Goal: Find contact information: Find contact information

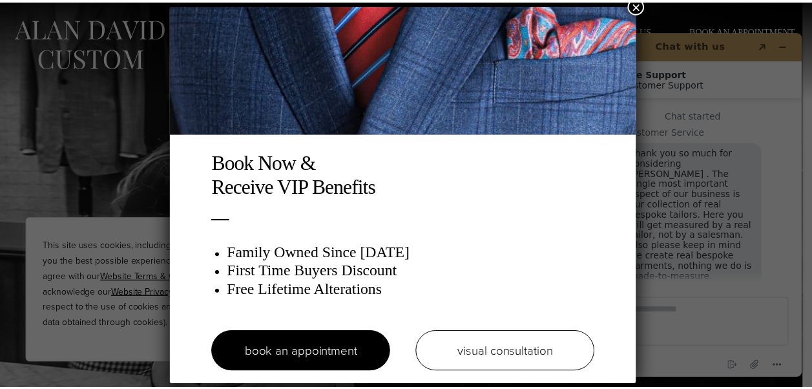
scroll to position [17, 0]
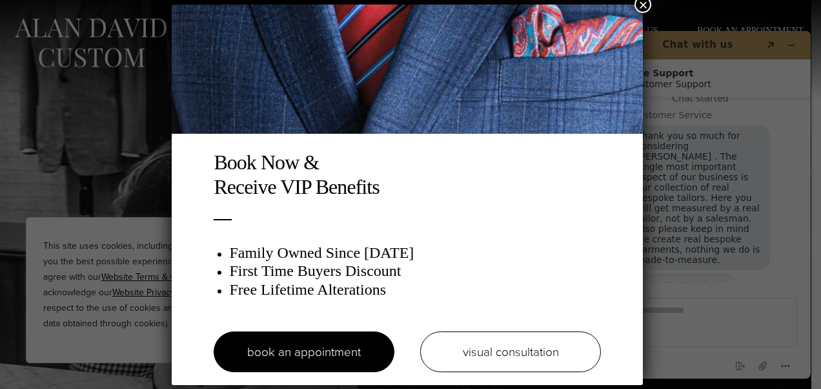
click at [648, 4] on button "×" at bounding box center [643, 4] width 17 height 17
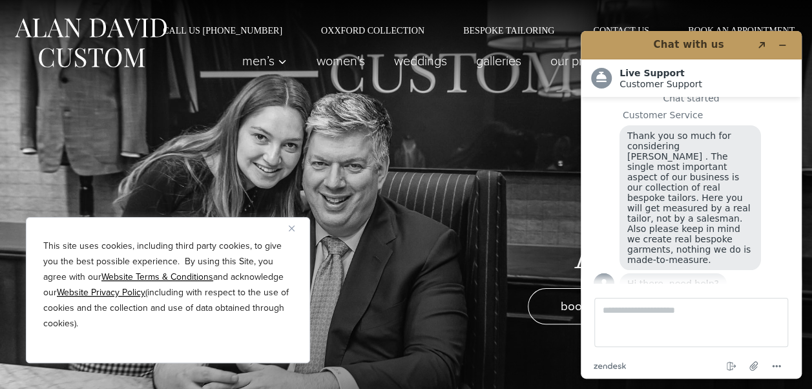
click at [291, 227] on img "Close" at bounding box center [292, 228] width 6 height 6
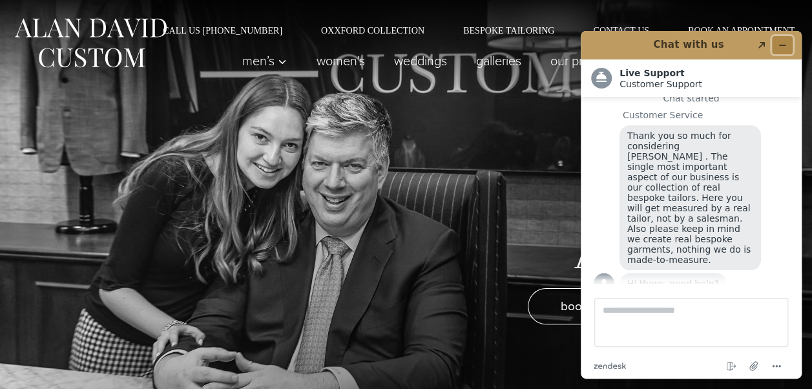
click at [783, 42] on icon "Minimize widget" at bounding box center [781, 45] width 9 height 9
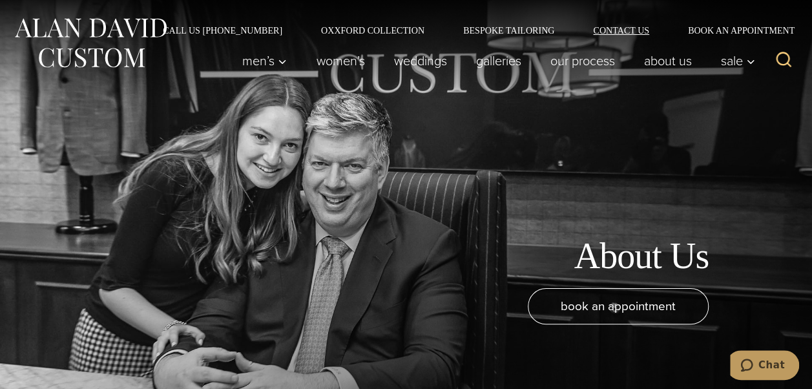
click at [610, 31] on link "Contact Us" at bounding box center [620, 30] width 95 height 9
